Goal: Task Accomplishment & Management: Use online tool/utility

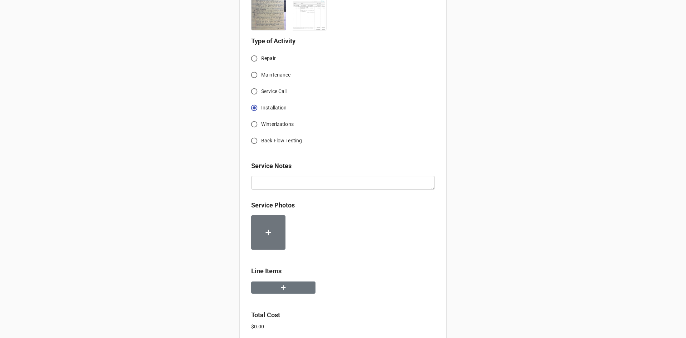
scroll to position [737, 0]
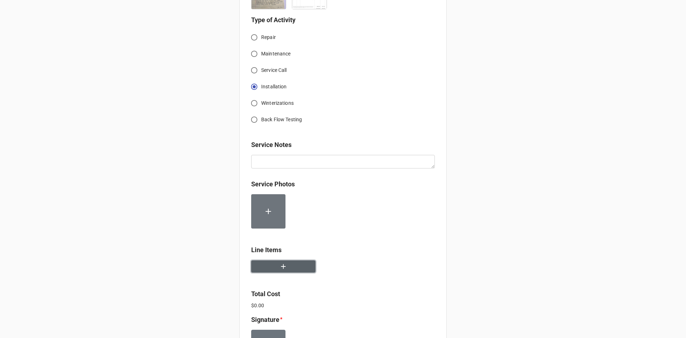
click at [271, 260] on button "button" at bounding box center [283, 266] width 64 height 13
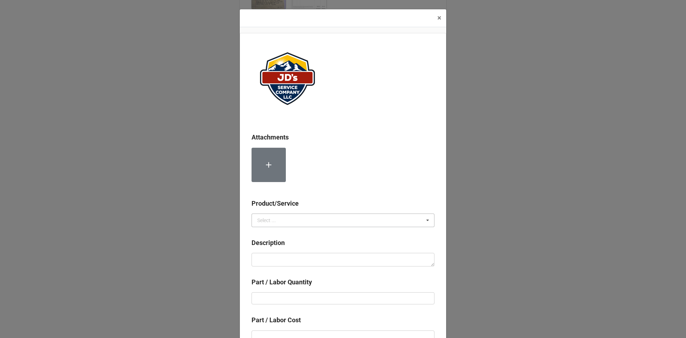
click at [423, 219] on icon at bounding box center [427, 220] width 11 height 13
click at [279, 233] on div "Services" at bounding box center [343, 232] width 182 height 13
click at [265, 259] on textarea at bounding box center [342, 260] width 183 height 14
paste textarea "1:00pm-3:00pm; Service Address: Same as above Delivered boiler & began installa…"
type textarea "x"
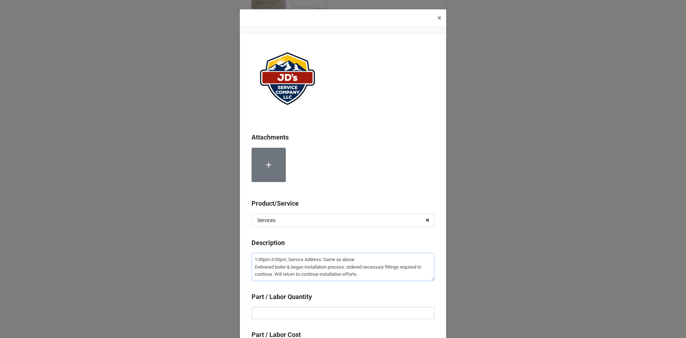
type textarea "1:00pm-3:00pm; Service Address: Same as above Delivered boiler & began installa…"
click at [279, 310] on input "text" at bounding box center [342, 312] width 183 height 12
type textarea "x"
type input "2"
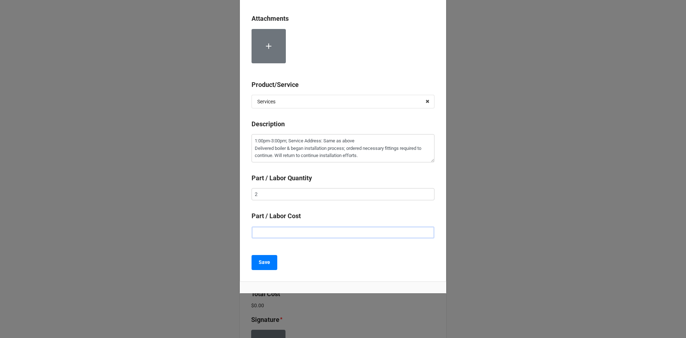
type textarea "x"
type input "$2.00"
type textarea "x"
type input "$22.00"
type textarea "x"
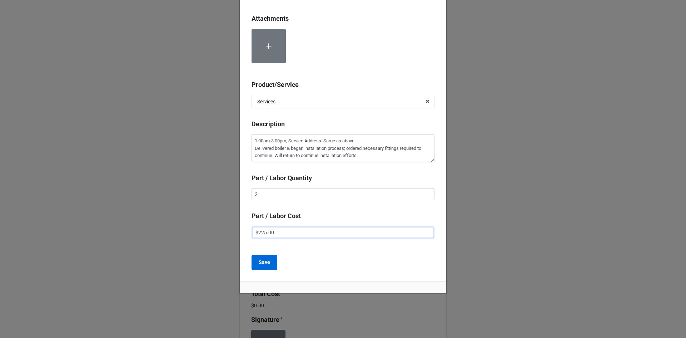
type input "$225.00"
click at [266, 263] on b "Save" at bounding box center [264, 262] width 11 height 8
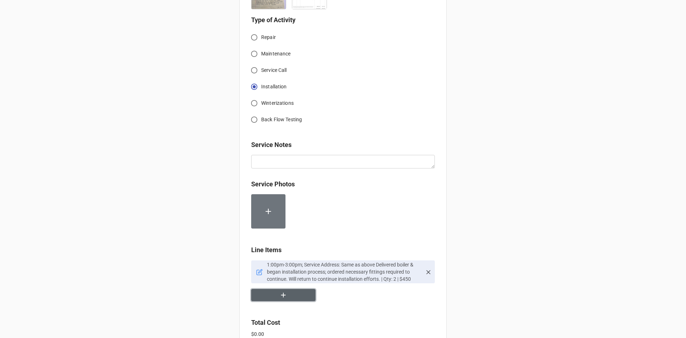
click at [282, 293] on icon "button" at bounding box center [283, 295] width 5 height 5
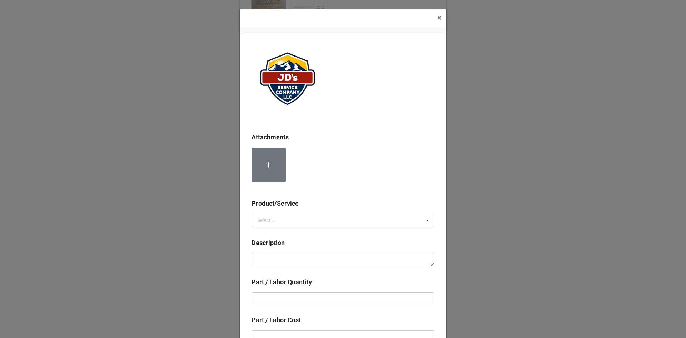
click at [424, 219] on icon at bounding box center [427, 220] width 11 height 13
click at [330, 232] on div "Services" at bounding box center [343, 232] width 182 height 13
click at [280, 258] on textarea at bounding box center [342, 260] width 183 height 14
paste textarea "1:00pm-3:00pm; Labor for 2nd Technician"
type textarea "x"
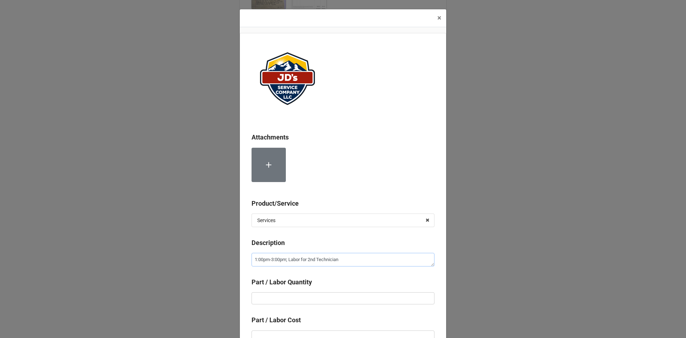
type textarea "1:00pm-3:00pm; Labor for 2nd Technician"
click at [259, 298] on input "text" at bounding box center [342, 298] width 183 height 12
type textarea "x"
type input "2"
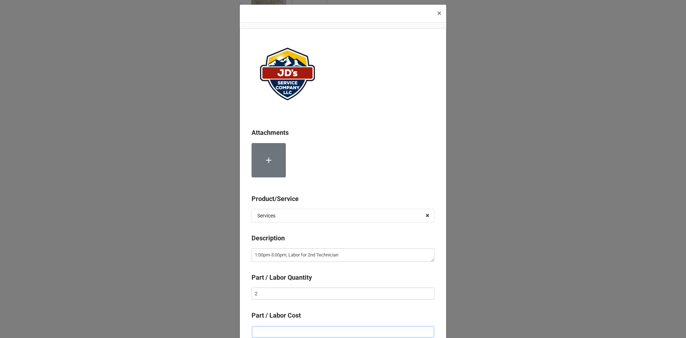
type textarea "x"
type input "$2.00"
type textarea "x"
type input "$22.00"
type textarea "x"
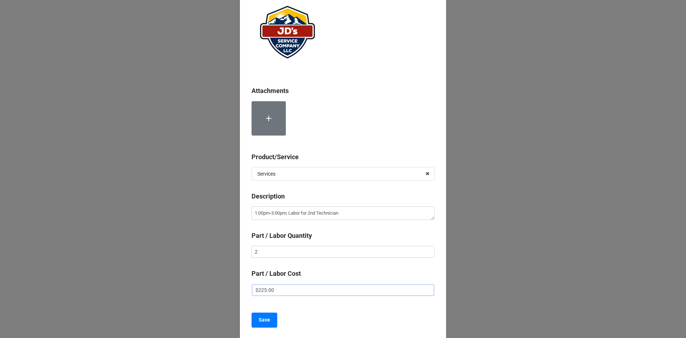
scroll to position [40, 0]
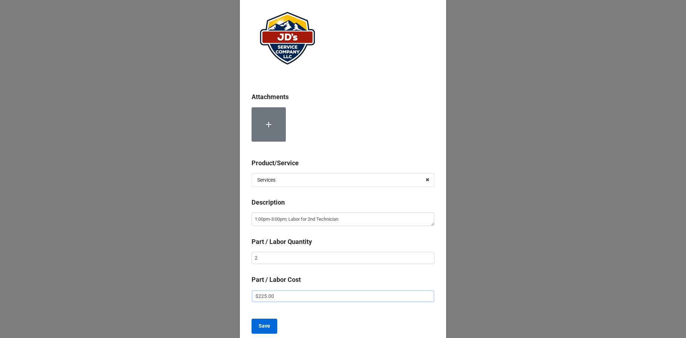
type input "$225.00"
click at [261, 324] on b "Save" at bounding box center [264, 326] width 11 height 8
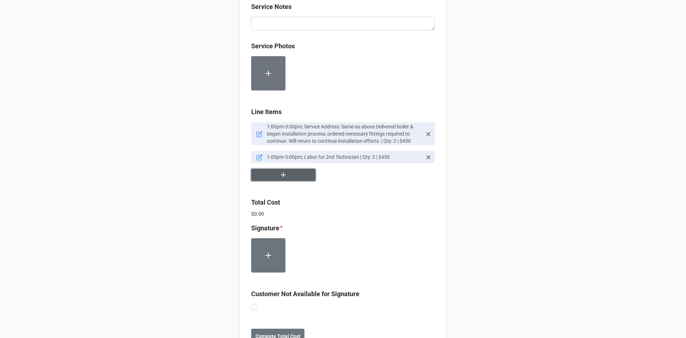
scroll to position [880, 0]
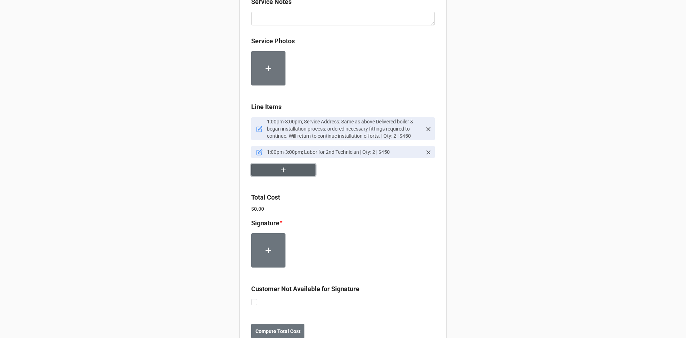
click at [280, 166] on icon "button" at bounding box center [283, 170] width 8 height 8
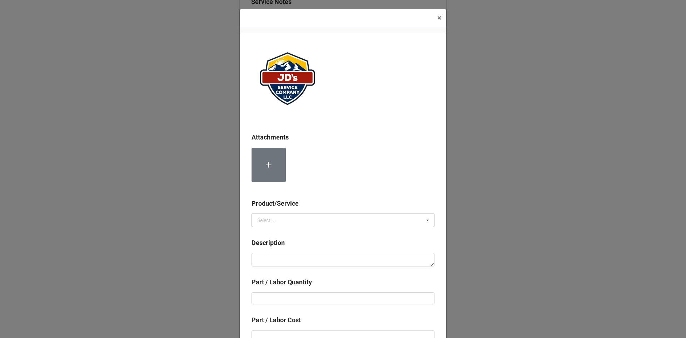
click at [424, 219] on icon at bounding box center [427, 220] width 11 height 13
click at [263, 245] on span "Material Cost" at bounding box center [273, 247] width 30 height 6
click at [259, 266] on textarea at bounding box center [342, 260] width 183 height 14
paste textarea "Weil [PERSON_NAME] 90+ Boiler"
type textarea "x"
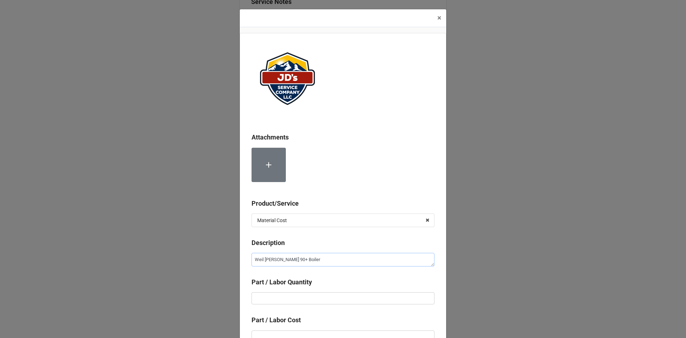
type textarea "Weil [PERSON_NAME] 90+ Boiler"
click at [265, 300] on input "text" at bounding box center [342, 298] width 183 height 12
type textarea "x"
type input "1"
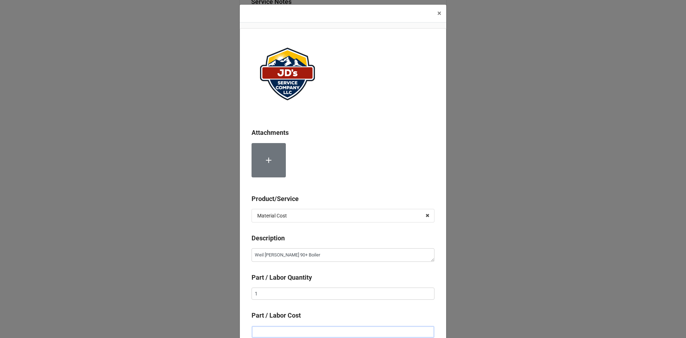
type textarea "x"
type input "$1.00"
type textarea "x"
type input "$12.00"
type textarea "x"
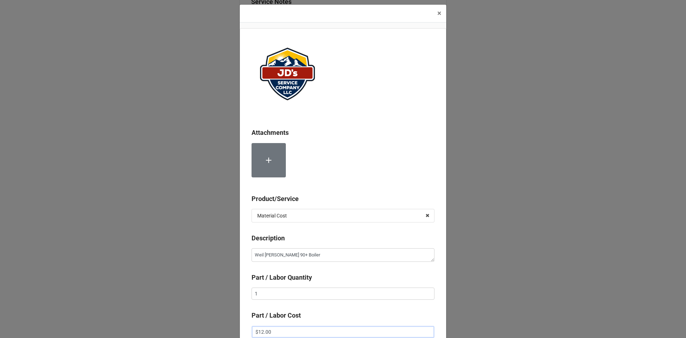
type input "$129.00"
type textarea "x"
type input "$1,295.00"
type textarea "x"
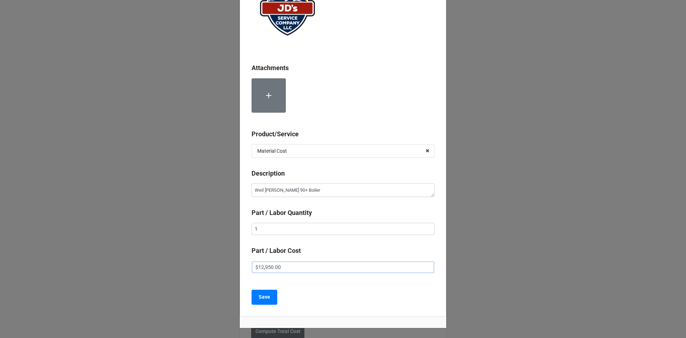
scroll to position [76, 0]
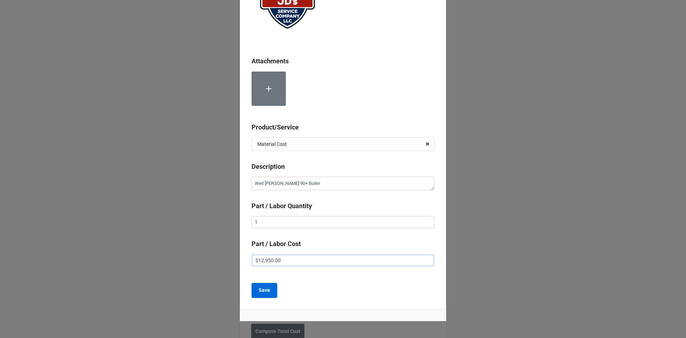
type input "$12,950.00"
click at [262, 290] on b "Save" at bounding box center [264, 290] width 11 height 8
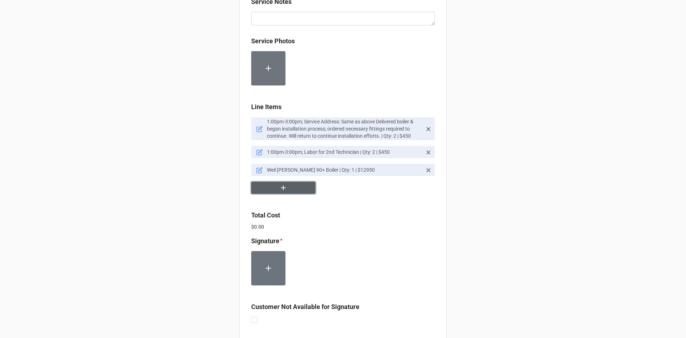
scroll to position [915, 0]
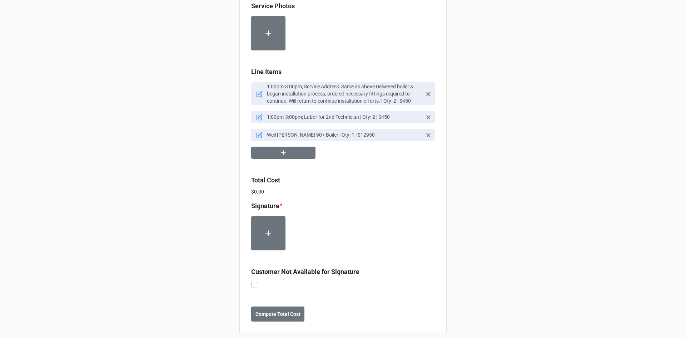
click at [253, 281] on label at bounding box center [254, 281] width 6 height 0
checkbox input "true"
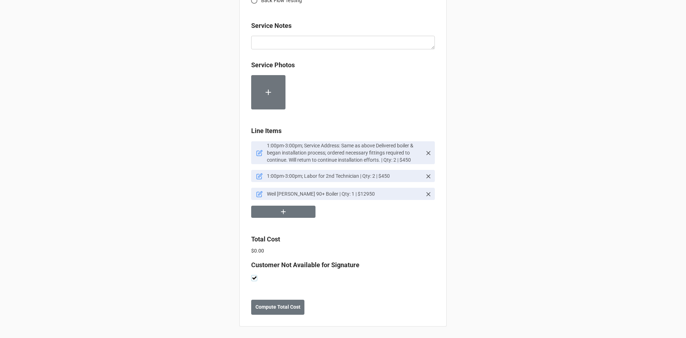
scroll to position [849, 0]
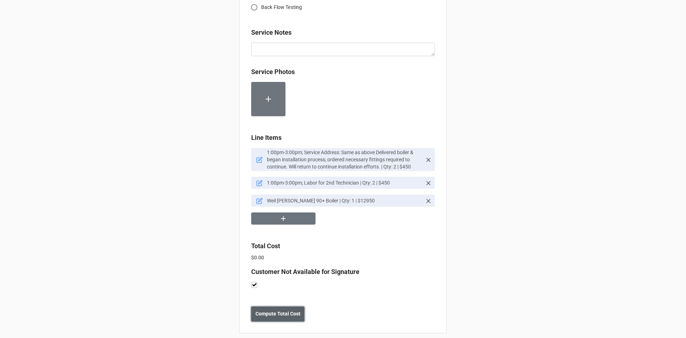
click at [272, 310] on b "Compute Total Cost" at bounding box center [277, 314] width 45 height 8
click at [264, 310] on b "Save" at bounding box center [263, 314] width 11 height 8
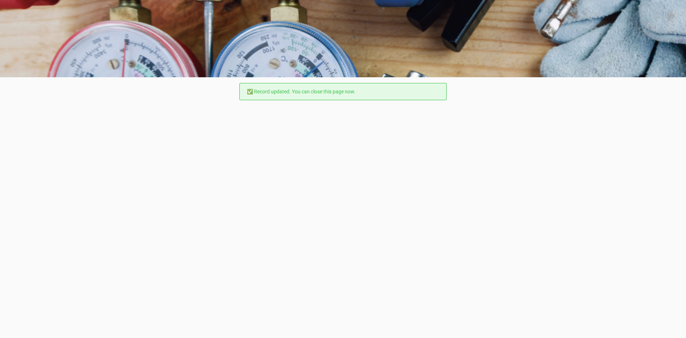
scroll to position [0, 0]
